Goal: Transaction & Acquisition: Download file/media

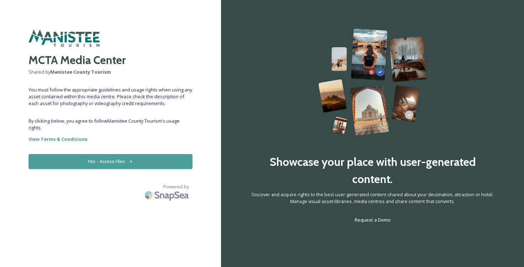
click at [106, 162] on button "Yes - Access Files" at bounding box center [111, 161] width 164 height 15
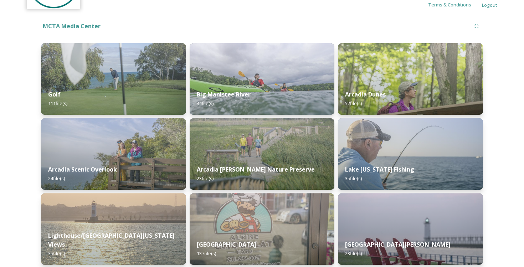
scroll to position [78, 0]
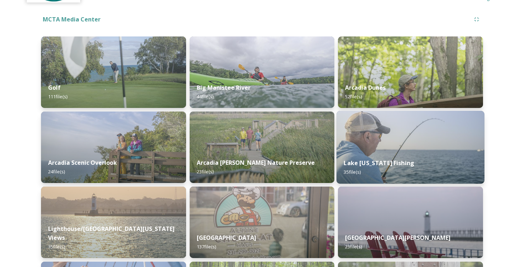
click at [422, 143] on img at bounding box center [411, 147] width 148 height 73
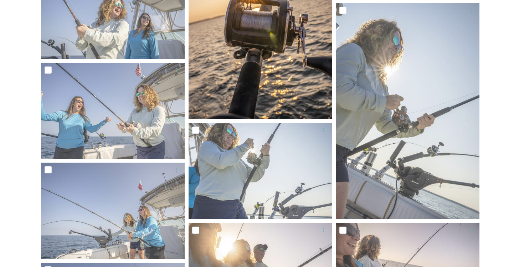
scroll to position [866, 0]
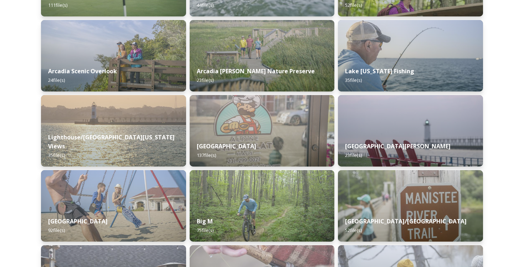
scroll to position [177, 0]
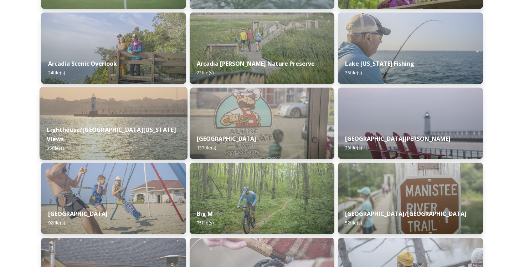
click at [117, 133] on div "Lighthouse/[GEOGRAPHIC_DATA][US_STATE] Views 35 file(s)" at bounding box center [114, 138] width 148 height 41
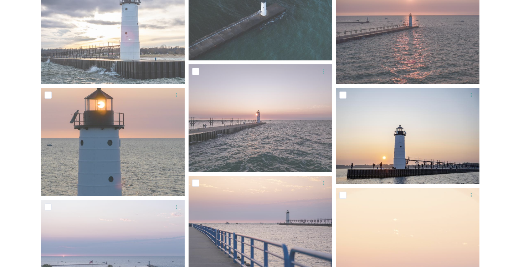
scroll to position [259, 0]
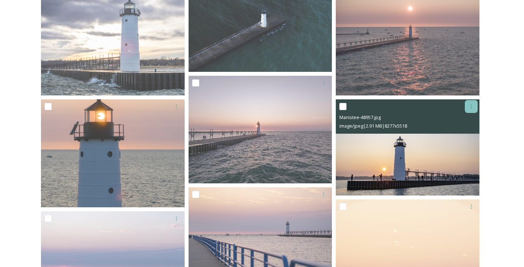
click at [470, 107] on icon at bounding box center [472, 106] width 6 height 6
click at [462, 136] on span "Download" at bounding box center [463, 136] width 22 height 7
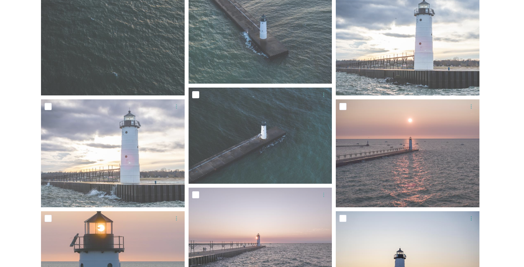
scroll to position [150, 0]
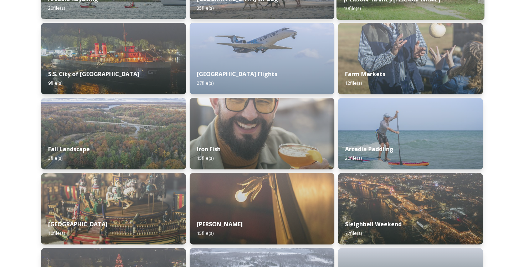
scroll to position [628, 0]
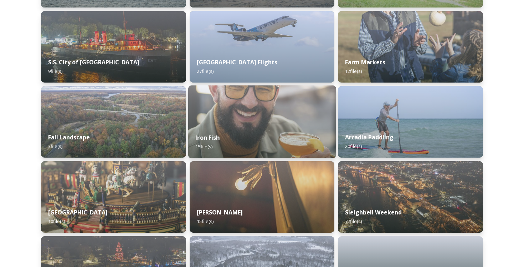
click at [293, 108] on img at bounding box center [262, 121] width 148 height 73
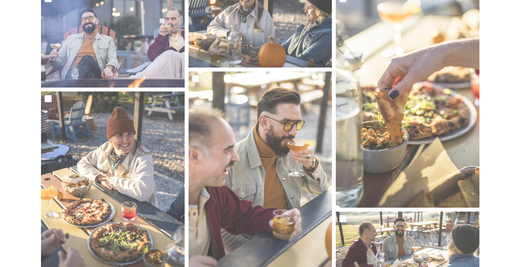
scroll to position [603, 0]
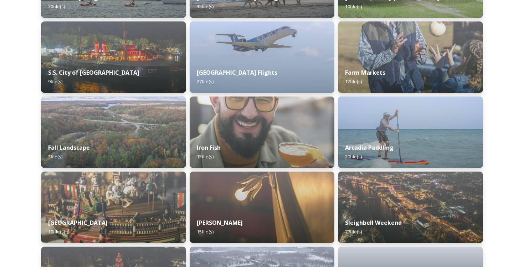
scroll to position [616, 0]
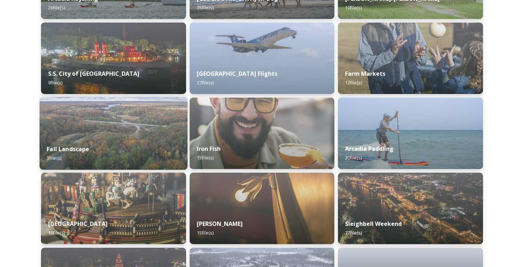
click at [165, 144] on div "Fall Landscape 3 file(s)" at bounding box center [114, 153] width 148 height 32
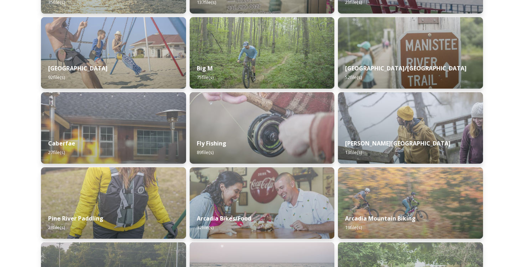
scroll to position [321, 0]
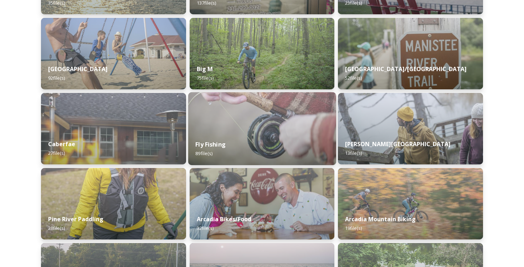
click at [302, 131] on img at bounding box center [262, 128] width 148 height 73
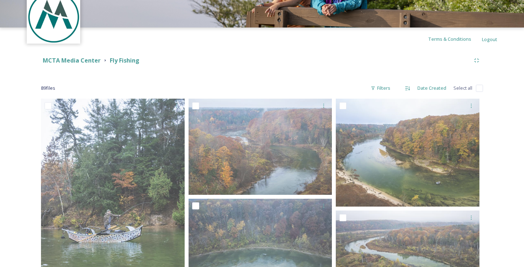
scroll to position [44, 0]
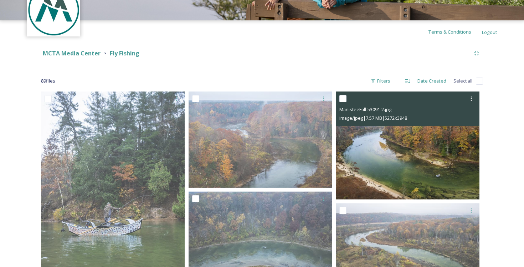
click at [438, 143] on img at bounding box center [408, 145] width 144 height 108
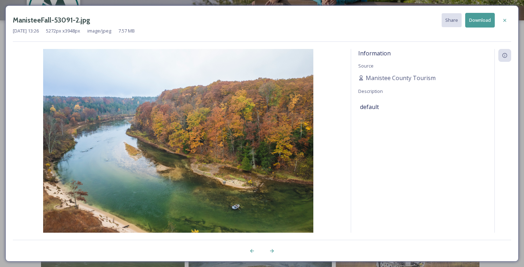
click at [479, 17] on button "Download" at bounding box center [481, 20] width 30 height 15
